Goal: Check status: Check status

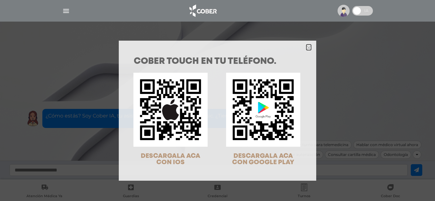
click at [306, 47] on polygon "Close" at bounding box center [308, 48] width 5 height 5
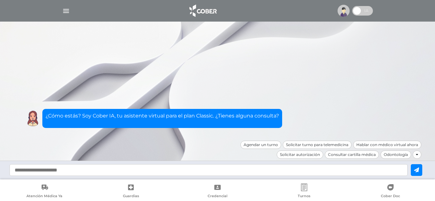
click at [362, 11] on span at bounding box center [357, 11] width 10 height 10
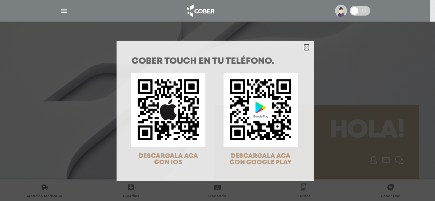
click at [304, 48] on icon "Close" at bounding box center [306, 48] width 5 height 5
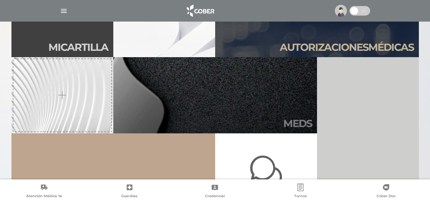
scroll to position [159, 0]
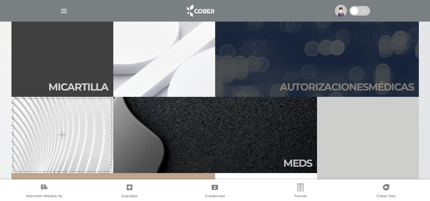
click at [291, 49] on link "Autori zaciones médicas" at bounding box center [317, 59] width 204 height 76
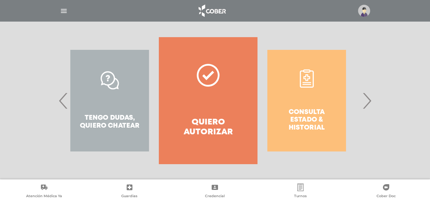
drag, startPoint x: 297, startPoint y: 65, endPoint x: 226, endPoint y: 70, distance: 70.5
click at [257, 70] on div "Consulta estado & historial" at bounding box center [306, 100] width 98 height 127
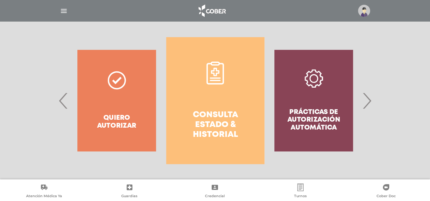
click at [218, 85] on link "Consulta estado & historial" at bounding box center [215, 100] width 98 height 127
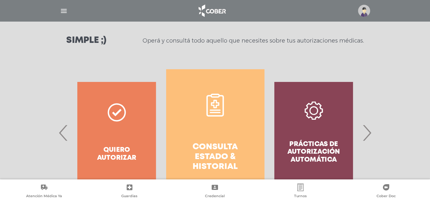
scroll to position [86, 0]
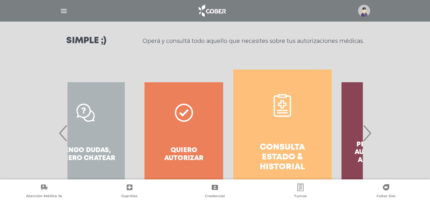
drag, startPoint x: 119, startPoint y: 132, endPoint x: 215, endPoint y: 133, distance: 95.8
click at [215, 133] on div "Quiero autorizar" at bounding box center [184, 133] width 98 height 127
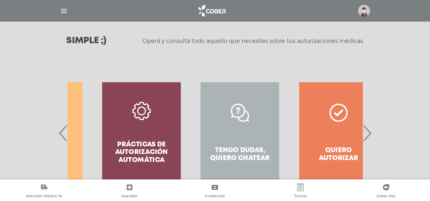
drag, startPoint x: 238, startPoint y: 123, endPoint x: 128, endPoint y: 129, distance: 110.6
click at [135, 128] on div "Consulta estado & historial Prácticas de autorización automática Tengo dudas, q…" at bounding box center [92, 133] width 985 height 127
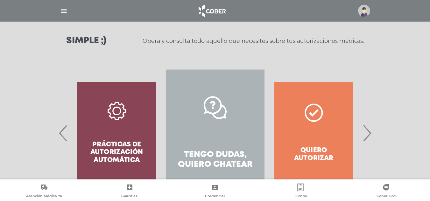
drag, startPoint x: 221, startPoint y: 121, endPoint x: 155, endPoint y: 117, distance: 66.3
click at [166, 117] on link "Tengo dudas, quiero chatear" at bounding box center [215, 133] width 98 height 127
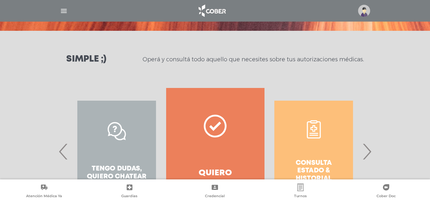
scroll to position [22, 0]
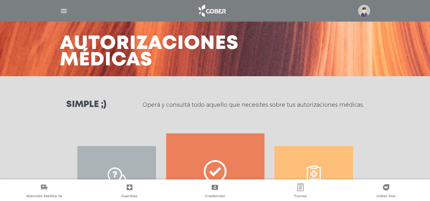
click at [64, 12] on img "button" at bounding box center [64, 11] width 8 height 8
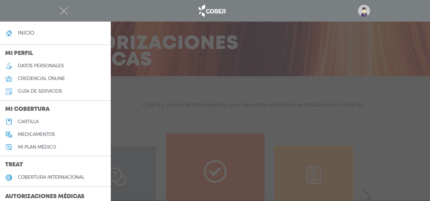
click at [59, 79] on h5 "credencial online" at bounding box center [41, 78] width 47 height 5
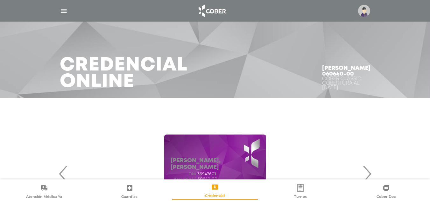
scroll to position [95, 0]
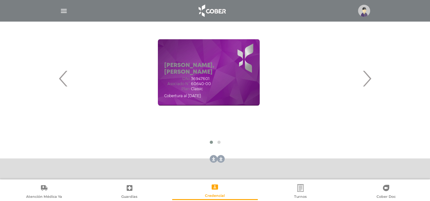
drag, startPoint x: 216, startPoint y: 84, endPoint x: 207, endPoint y: 83, distance: 9.9
click at [207, 83] on span "60640-00" at bounding box center [201, 84] width 20 height 4
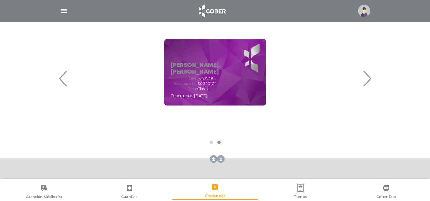
drag, startPoint x: 206, startPoint y: 83, endPoint x: 257, endPoint y: 91, distance: 51.9
click at [254, 90] on div "DNI 32437481 Asociado N° 60640-01 Plan Classic" at bounding box center [215, 84] width 89 height 15
